Goal: Find specific page/section: Find specific page/section

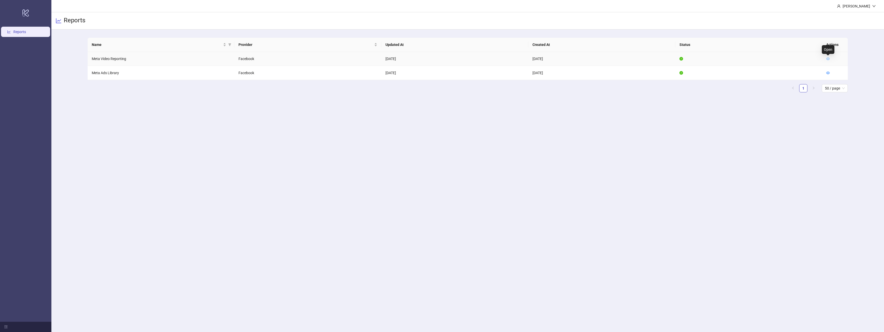
click at [826, 59] on icon "eye" at bounding box center [828, 59] width 4 height 4
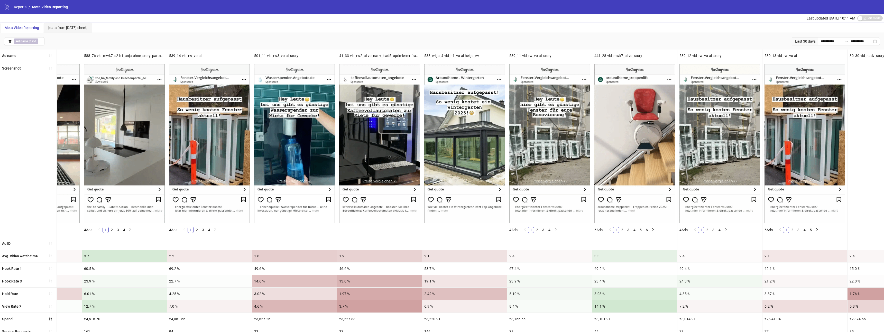
scroll to position [0, 873]
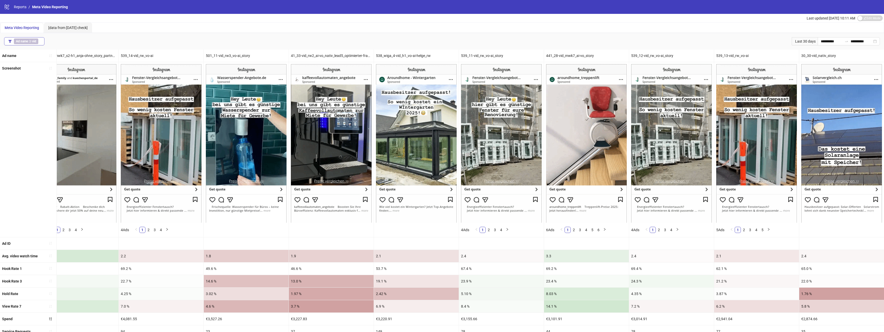
click at [29, 40] on span "Ad name ∋ vid" at bounding box center [26, 42] width 24 height 6
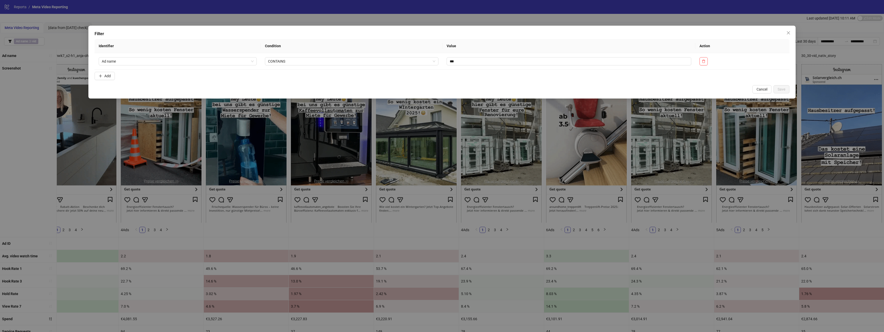
click at [324, 168] on div "Filter Identifier Condition Value Action Ad name CONTAINS *** Add Cancel Save" at bounding box center [442, 166] width 884 height 332
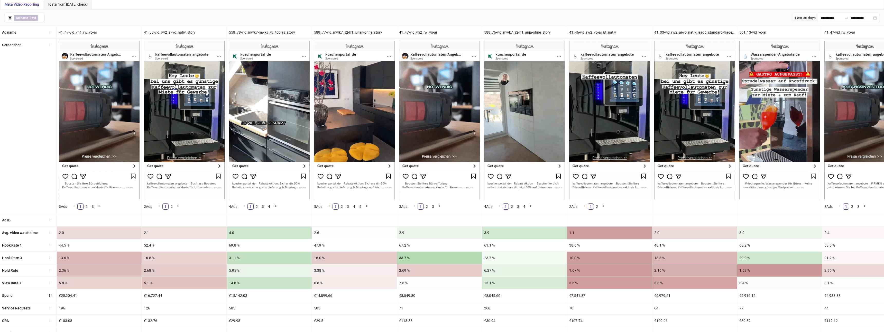
scroll to position [0, 0]
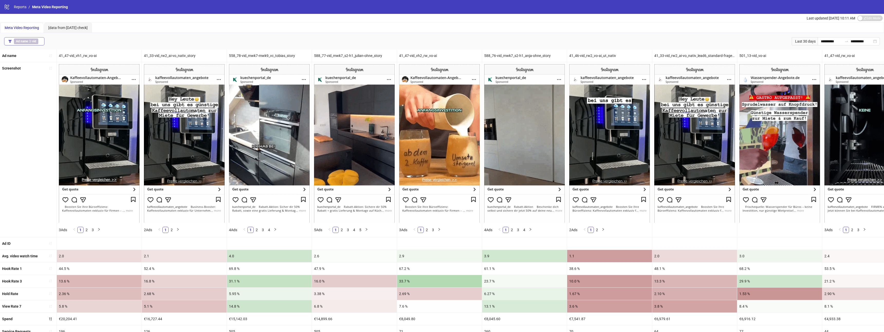
click at [21, 43] on b "Ad name" at bounding box center [22, 42] width 12 height 4
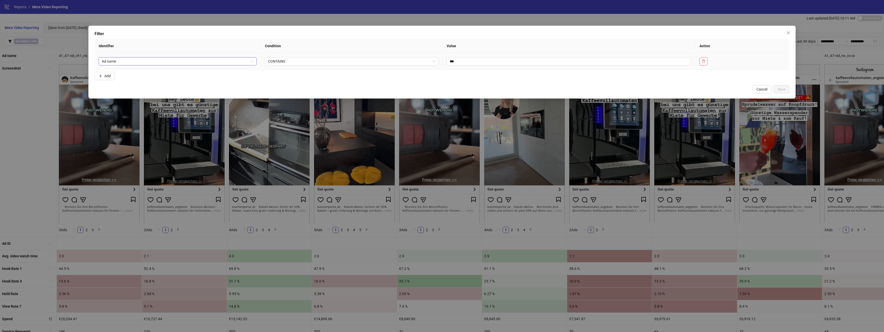
click at [155, 60] on span "Ad name" at bounding box center [178, 62] width 152 height 8
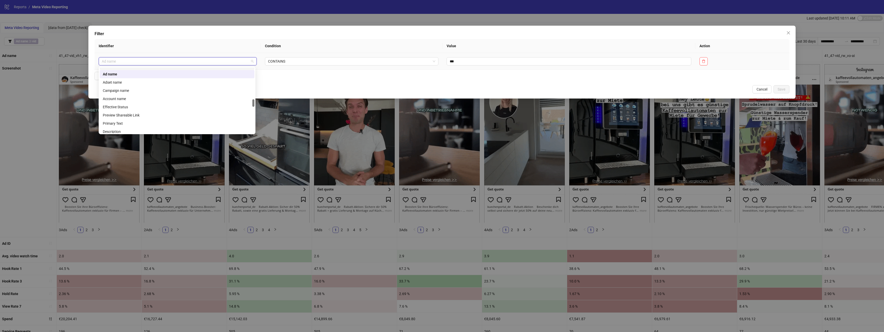
scroll to position [280, 0]
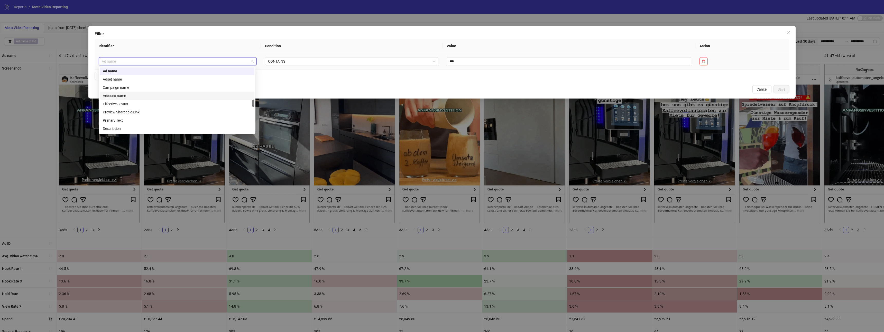
click at [138, 97] on div "Account name" at bounding box center [177, 96] width 148 height 6
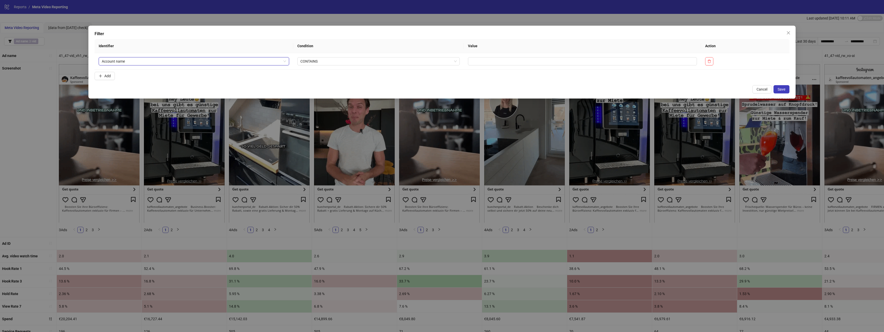
click at [466, 174] on div "Filter Identifier Condition Value Action Account name Account name CONTAINS Add…" at bounding box center [442, 166] width 884 height 332
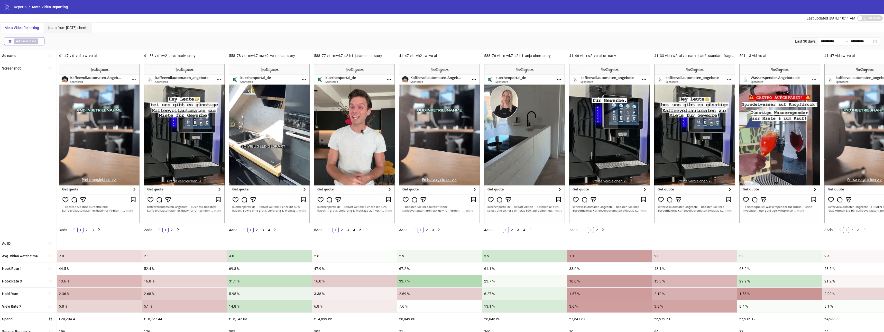
click at [20, 40] on b "Ad name" at bounding box center [22, 42] width 12 height 4
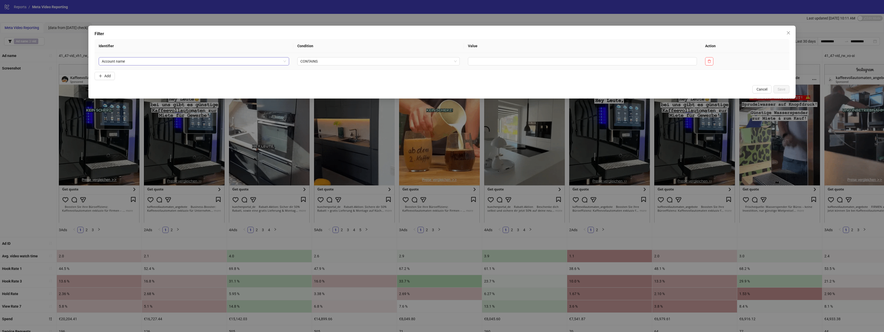
click at [214, 64] on span "Account name" at bounding box center [194, 62] width 184 height 8
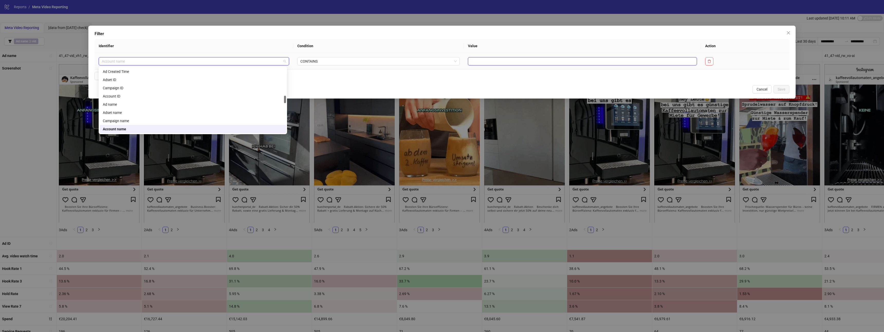
click at [489, 59] on input "text" at bounding box center [582, 61] width 229 height 8
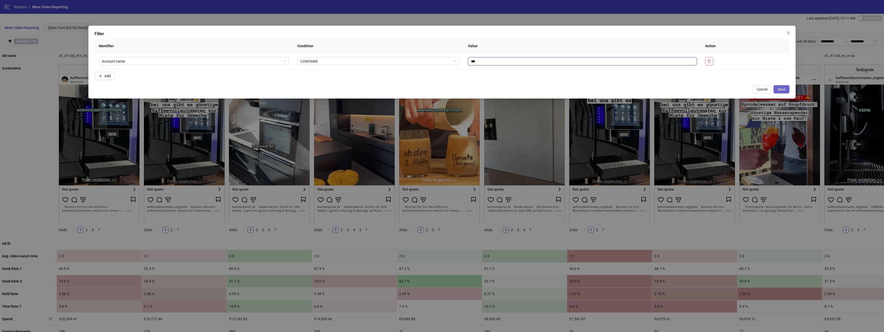
type input "***"
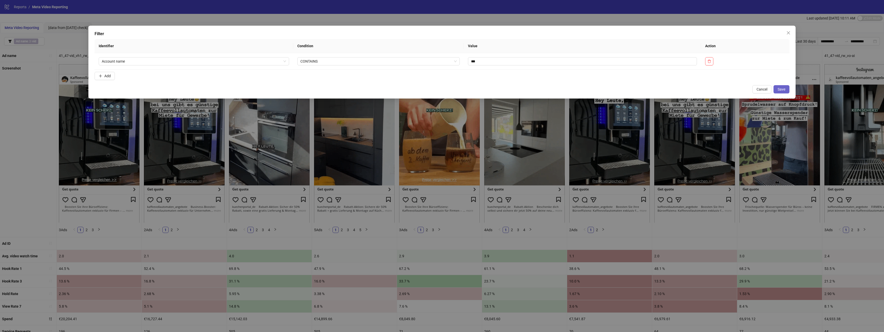
click at [781, 91] on span "Save" at bounding box center [781, 89] width 8 height 4
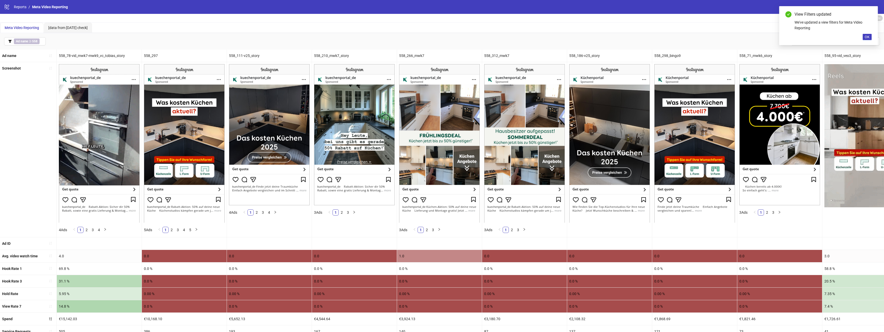
click at [100, 55] on div "558_78-vid_mwk7-mwk9_vc_tobias_story" at bounding box center [99, 56] width 85 height 12
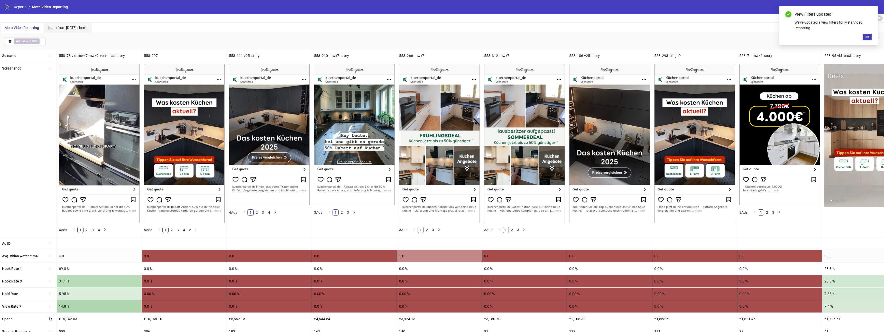
click at [100, 55] on div "558_78-vid_mwk7-mwk9_vc_tobias_story" at bounding box center [99, 56] width 85 height 12
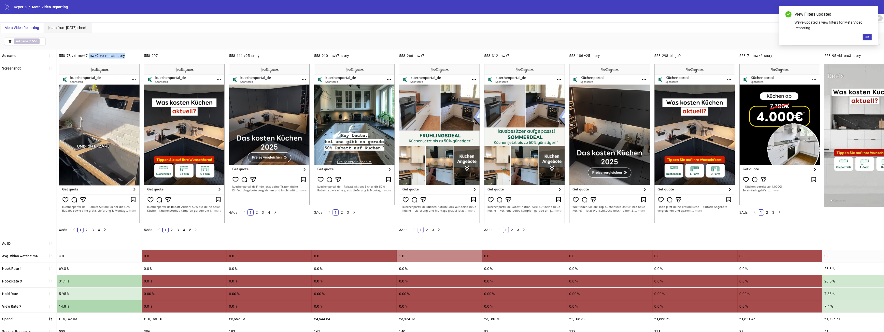
click at [100, 55] on div "558_78-vid_mwk7-mwk9_vc_tobias_story" at bounding box center [99, 56] width 85 height 12
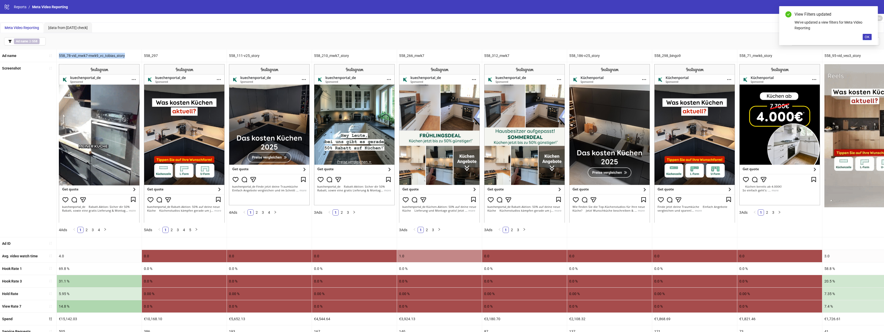
copy div "558_78-vid_mwk7-mwk9_vc_tobias_story"
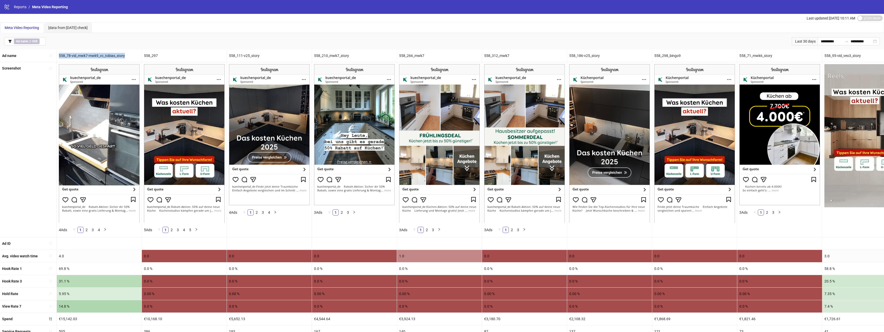
click at [108, 171] on img at bounding box center [99, 143] width 81 height 158
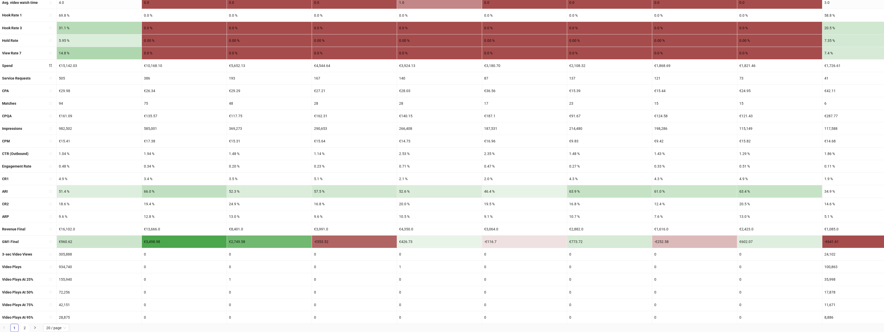
scroll to position [0, 0]
